Goal: Task Accomplishment & Management: Use online tool/utility

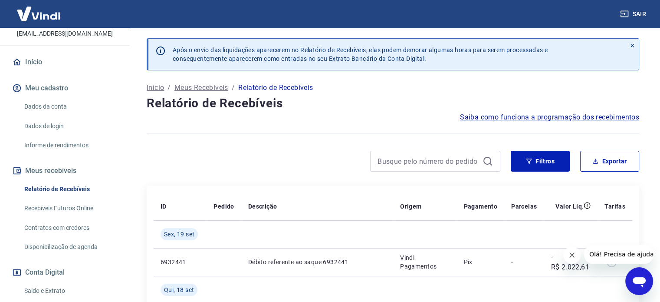
scroll to position [68, 0]
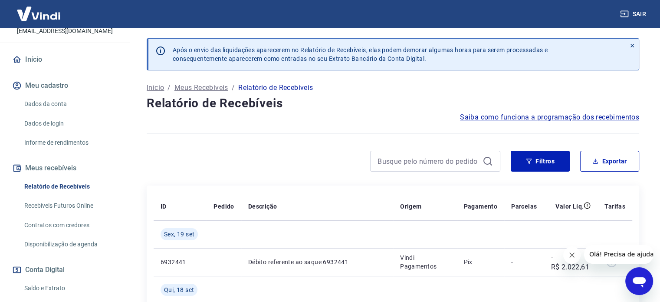
click at [79, 201] on link "Recebíveis Futuros Online" at bounding box center [70, 206] width 99 height 18
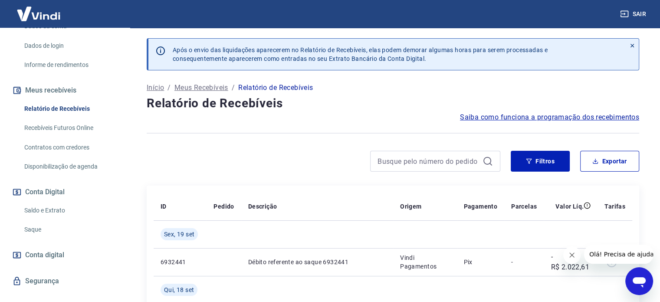
scroll to position [160, 0]
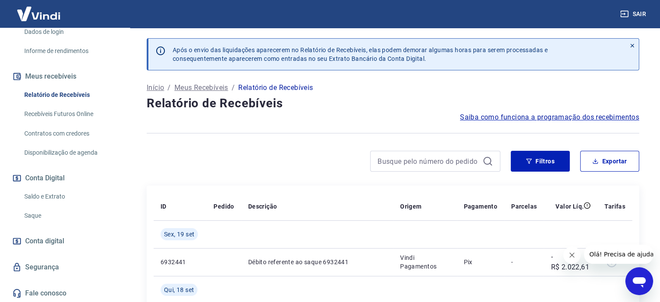
click at [38, 195] on link "Saldo e Extrato" at bounding box center [70, 197] width 99 height 18
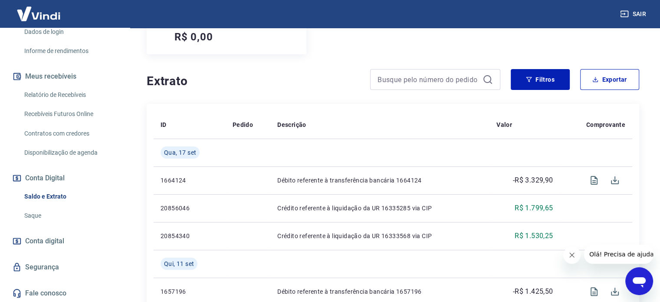
scroll to position [135, 0]
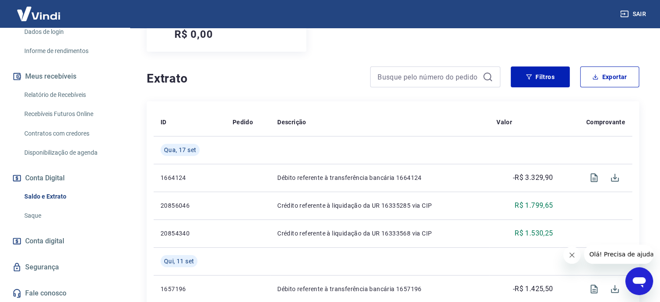
click at [23, 215] on link "Saque" at bounding box center [70, 216] width 99 height 18
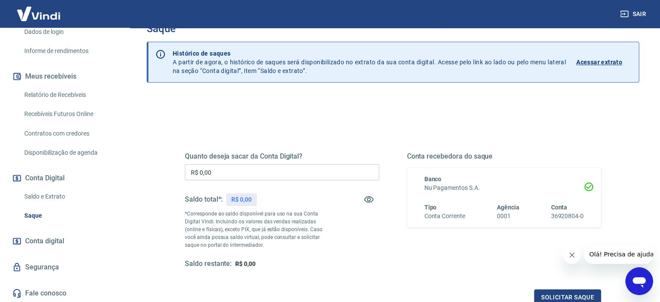
scroll to position [3, 0]
